Goal: Information Seeking & Learning: Learn about a topic

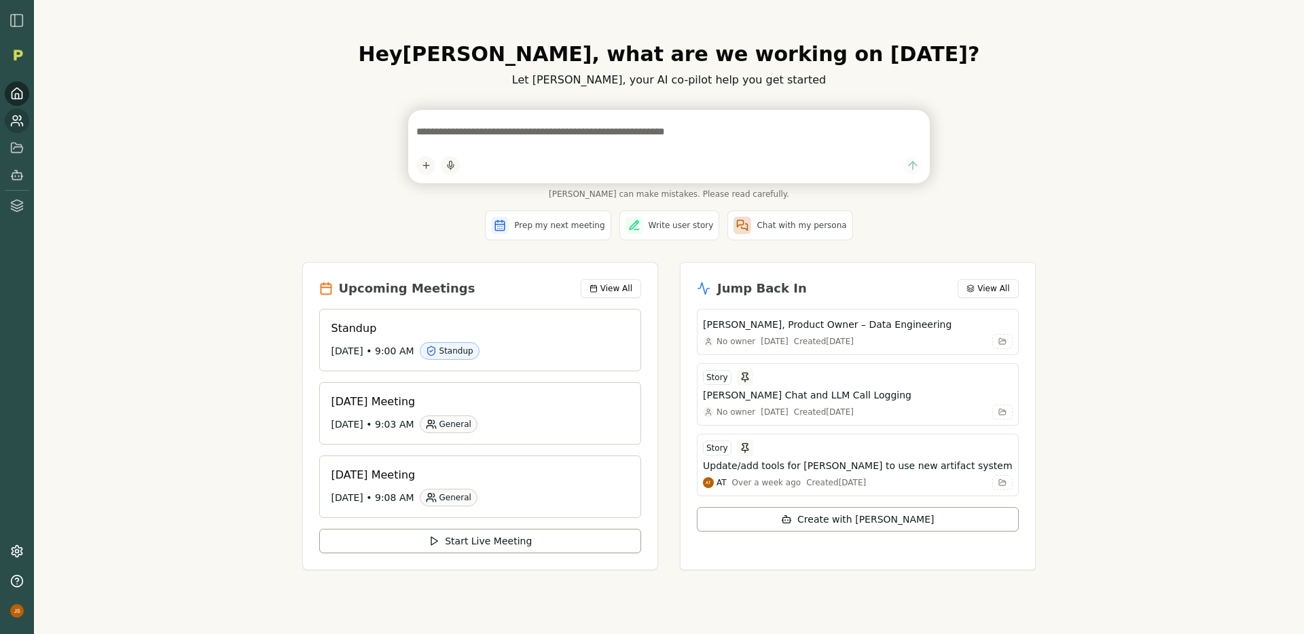
click at [21, 121] on icon at bounding box center [17, 121] width 14 height 14
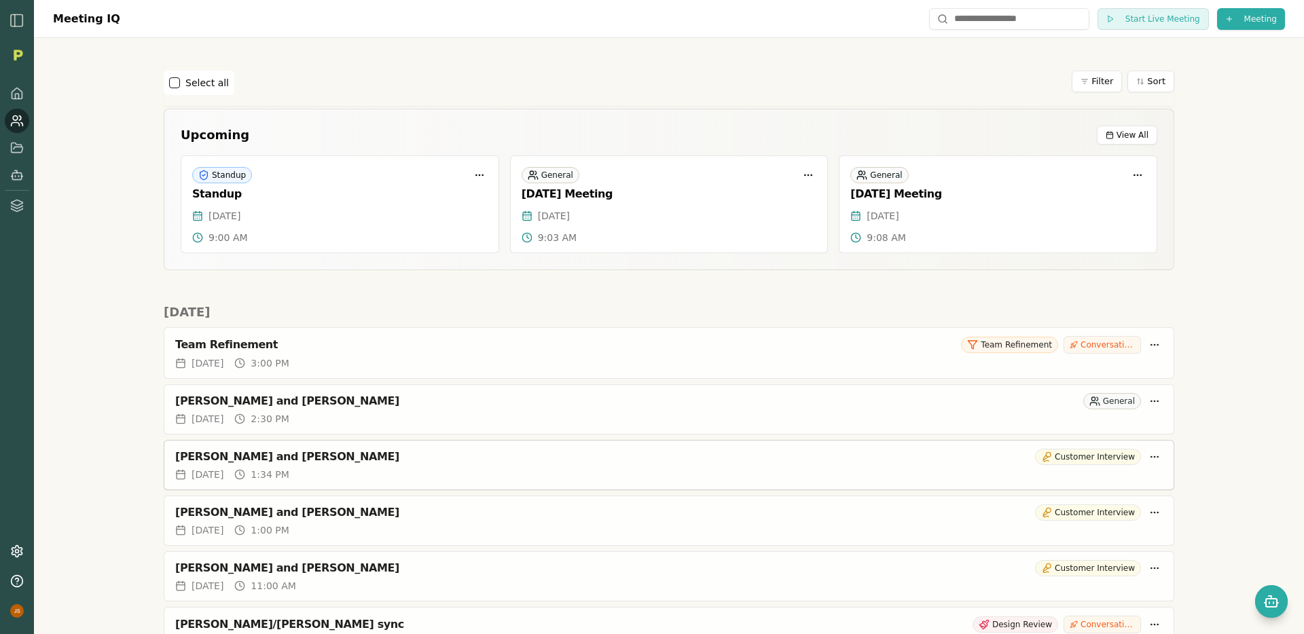
click at [483, 467] on div "Rich and Chris Bovard Customer Interview" at bounding box center [668, 454] width 1009 height 27
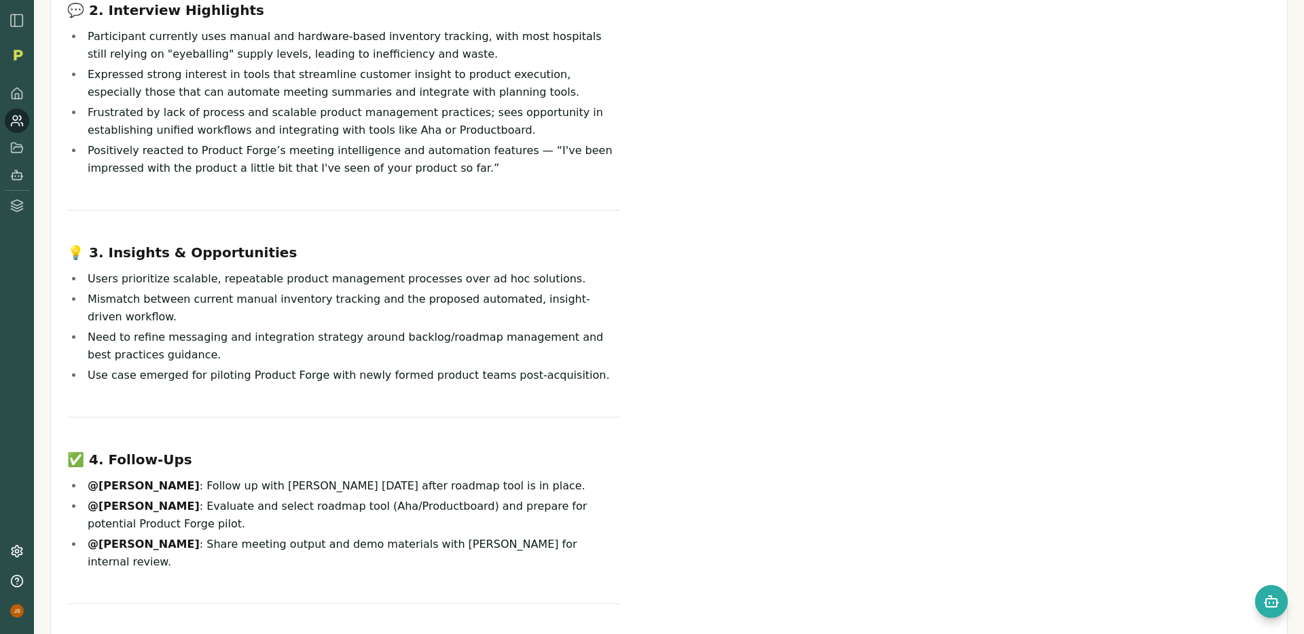
scroll to position [288, 0]
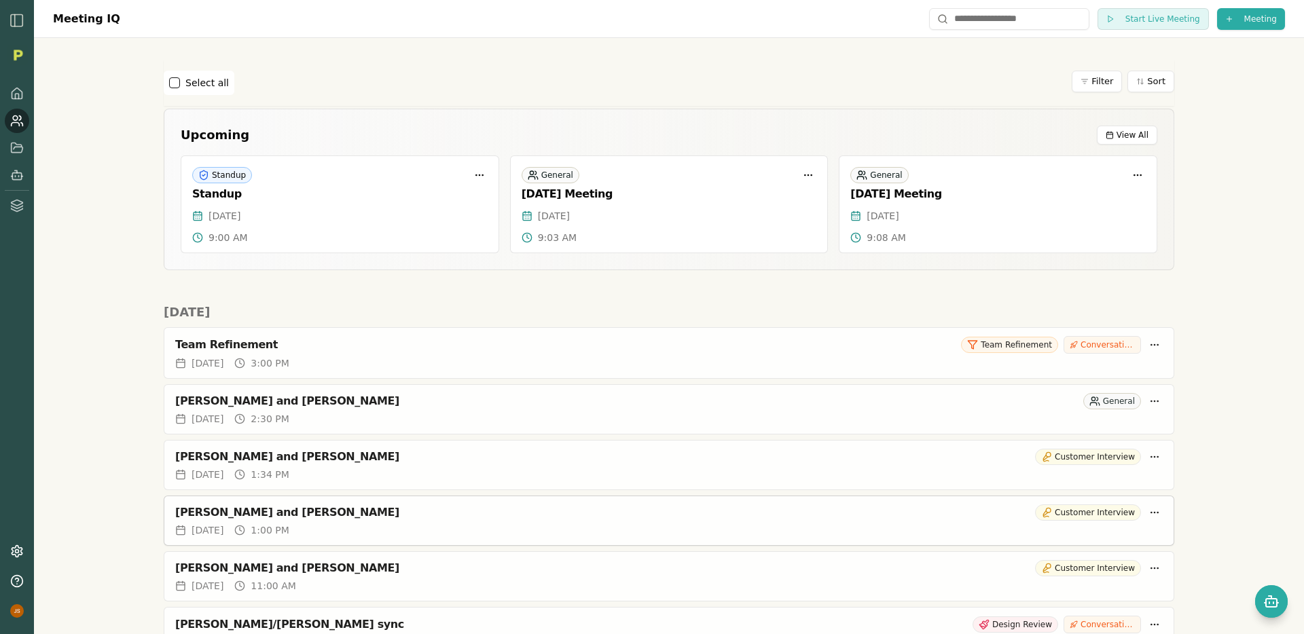
click at [437, 522] on div "Staci Civins and Rich Theil Customer Interview" at bounding box center [668, 510] width 1009 height 27
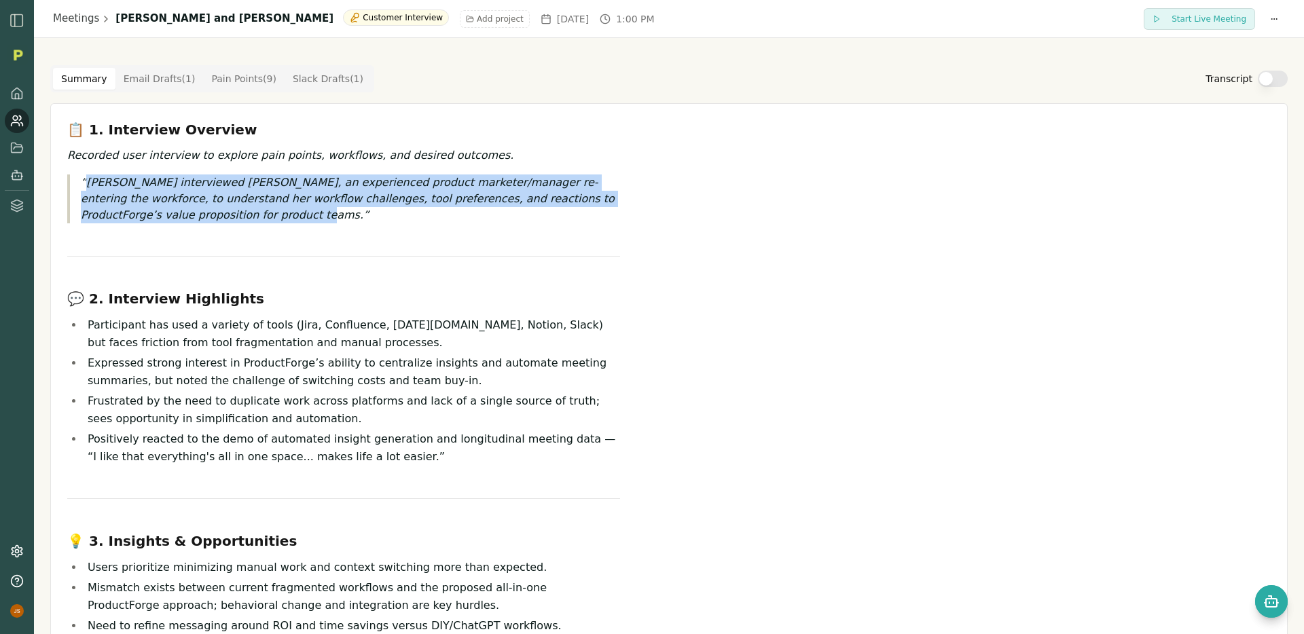
drag, startPoint x: 308, startPoint y: 209, endPoint x: 77, endPoint y: 166, distance: 234.9
click at [77, 166] on div "📋 1. Interview Overview Recorded user interview to explore pain points, workflo…" at bounding box center [343, 537] width 553 height 835
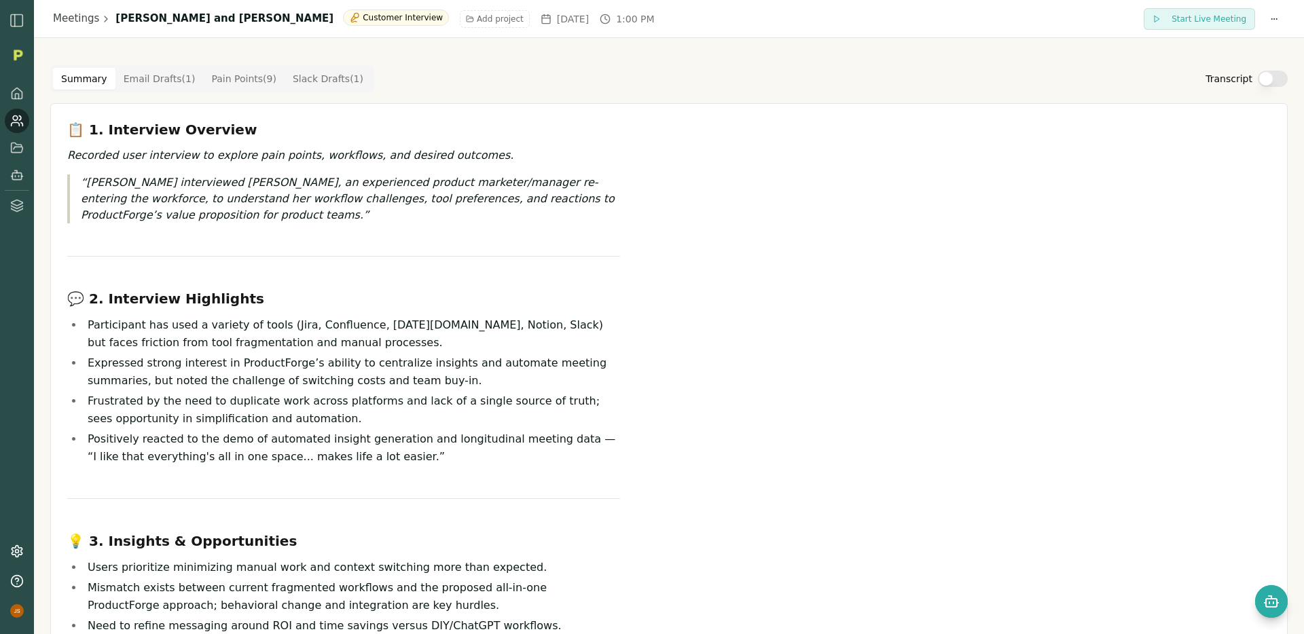
click at [289, 249] on div "📋 1. Interview Overview Recorded user interview to explore pain points, workflo…" at bounding box center [343, 537] width 553 height 835
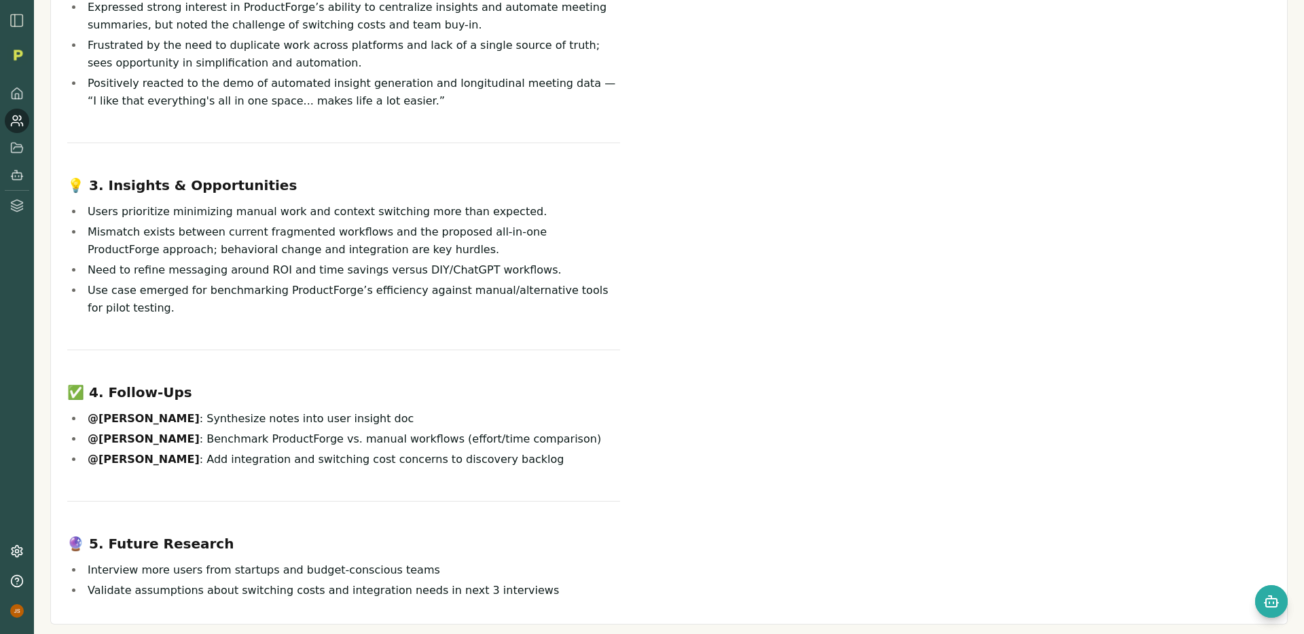
scroll to position [357, 0]
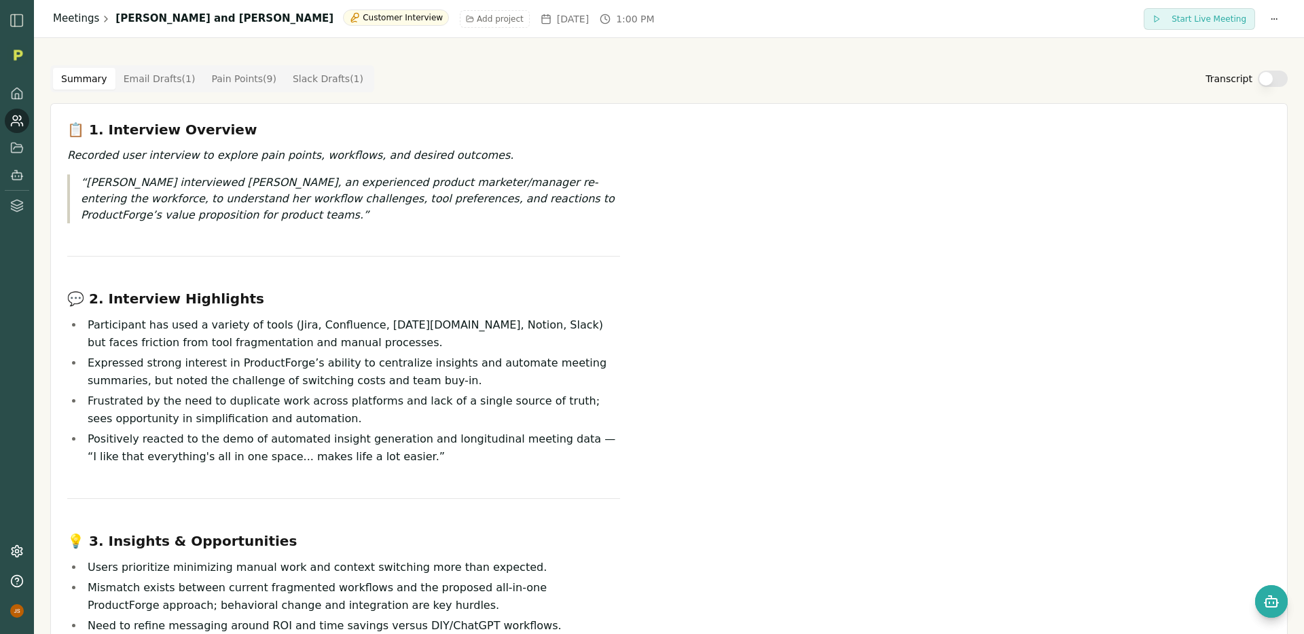
click at [84, 13] on link "Meetings" at bounding box center [76, 19] width 46 height 16
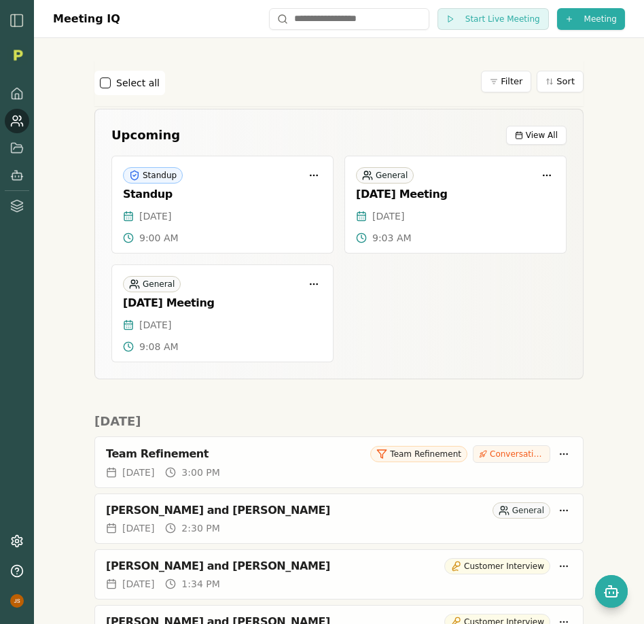
click at [16, 121] on icon at bounding box center [17, 121] width 14 height 14
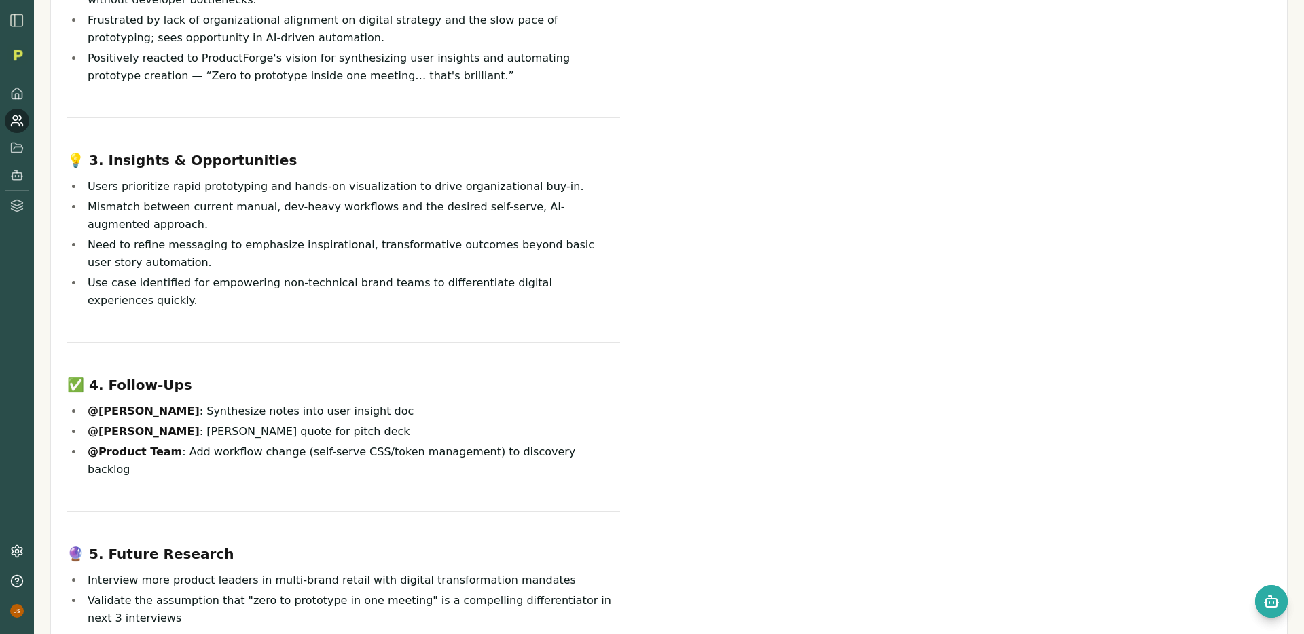
scroll to position [383, 0]
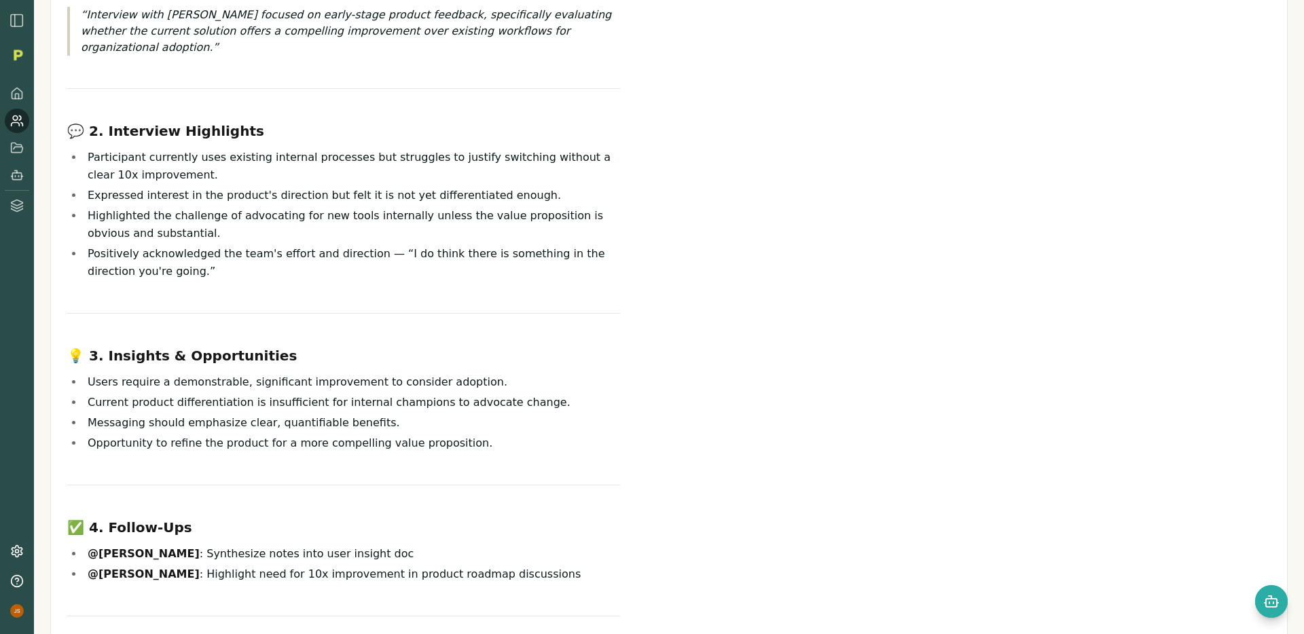
scroll to position [157, 0]
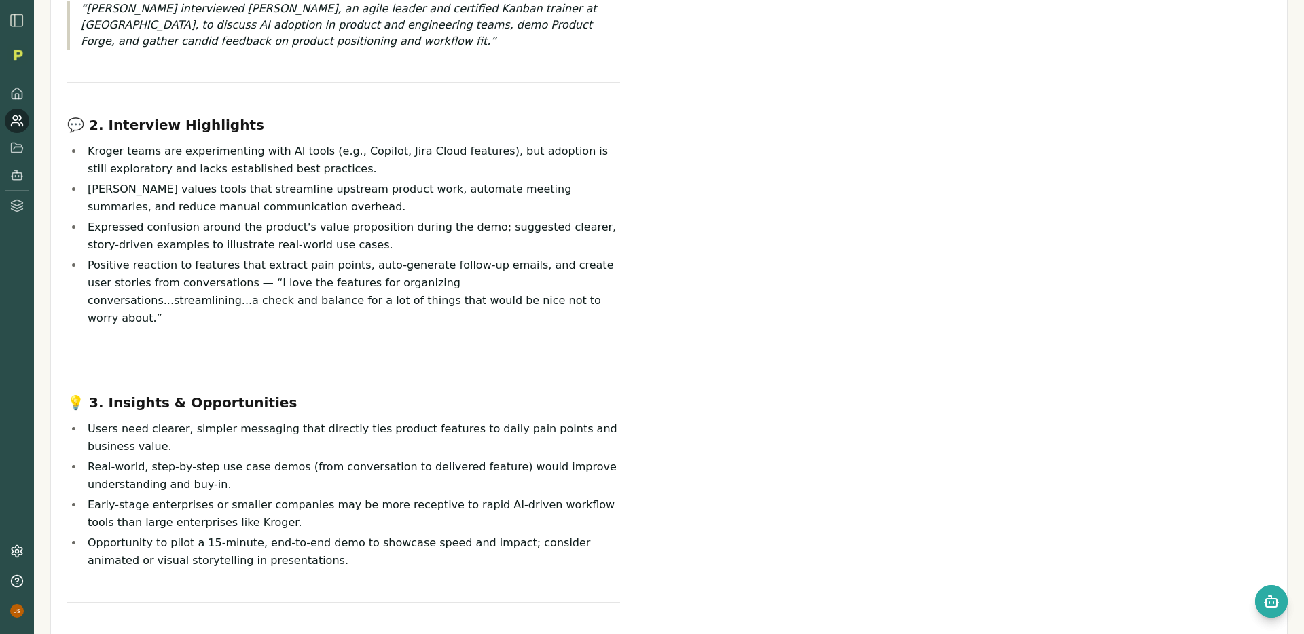
scroll to position [175, 0]
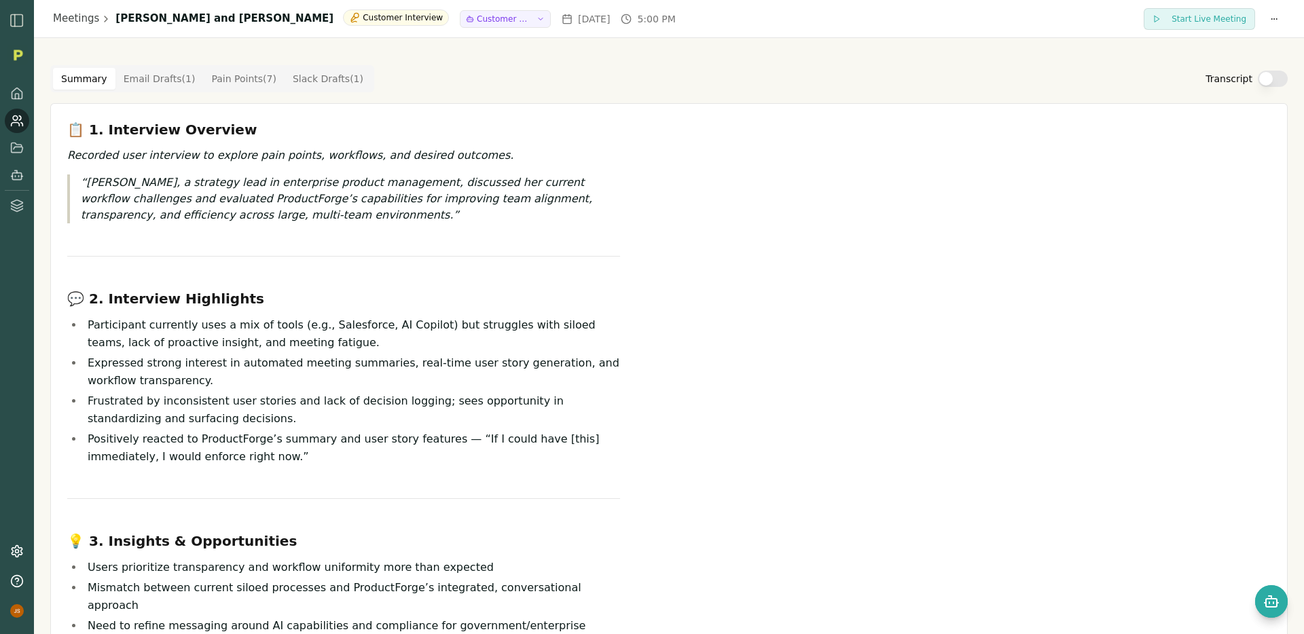
scroll to position [19, 0]
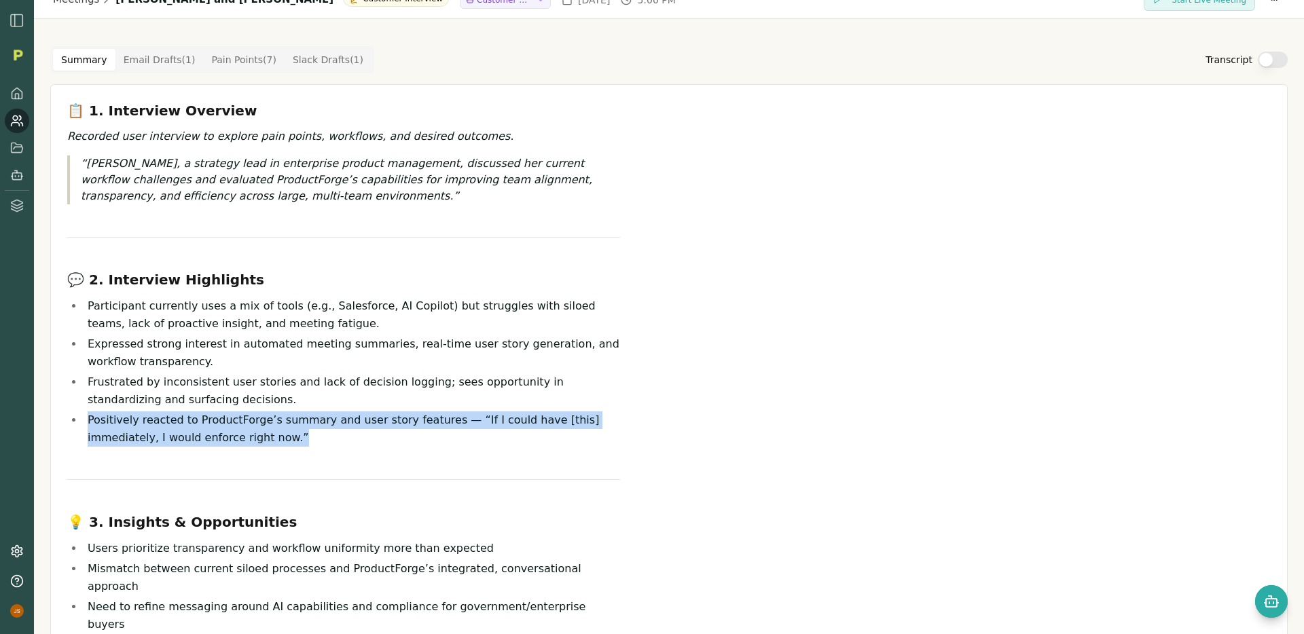
drag, startPoint x: 260, startPoint y: 433, endPoint x: 88, endPoint y: 416, distance: 173.3
click at [88, 416] on li "Positively reacted to ProductForge’s summary and user story features — “If I co…" at bounding box center [352, 429] width 537 height 35
copy li "Positively reacted to ProductForge’s summary and user story features — “If I co…"
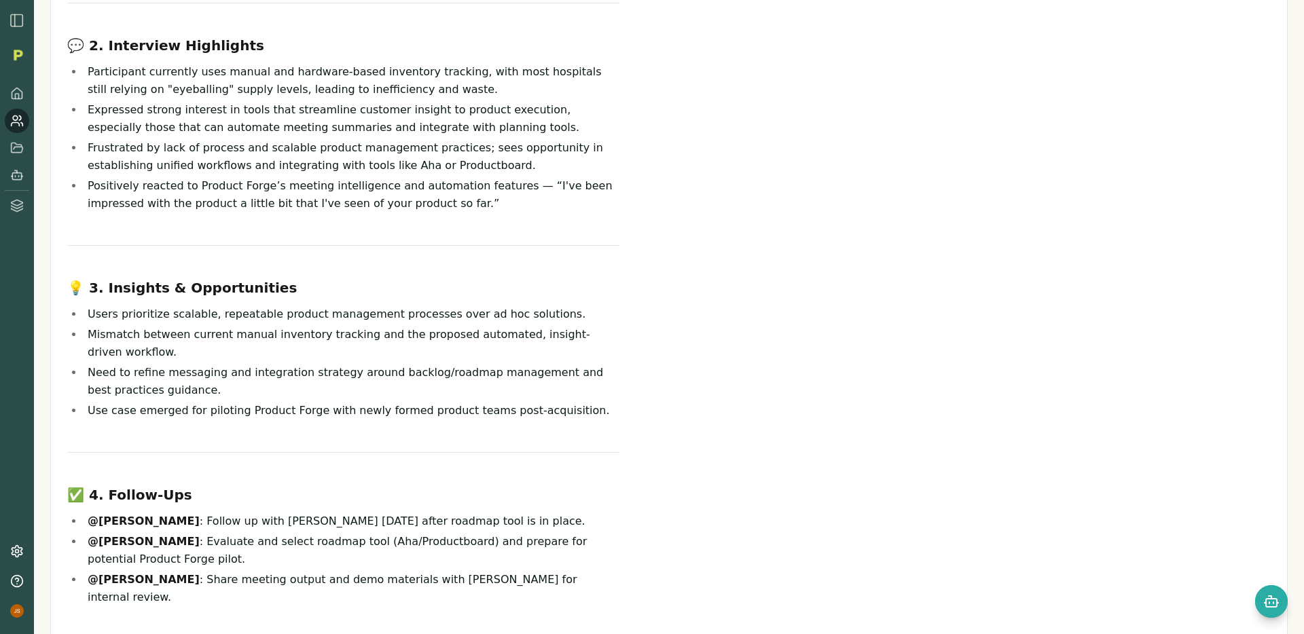
scroll to position [253, 0]
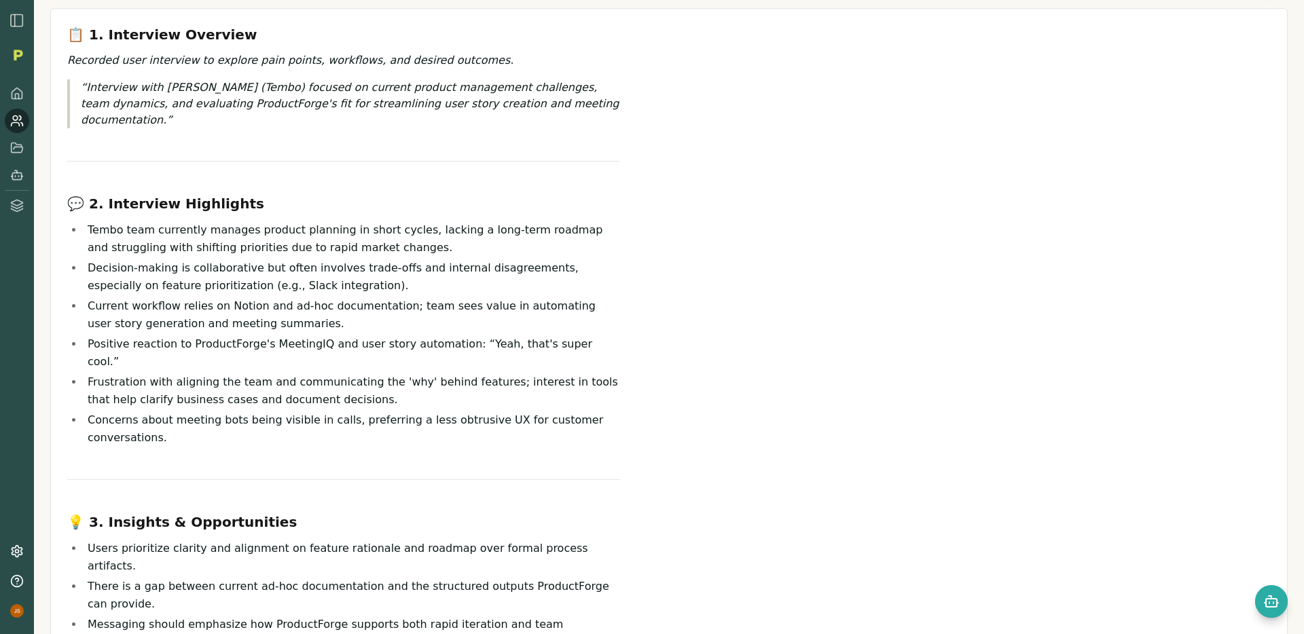
scroll to position [97, 0]
